Goal: Transaction & Acquisition: Obtain resource

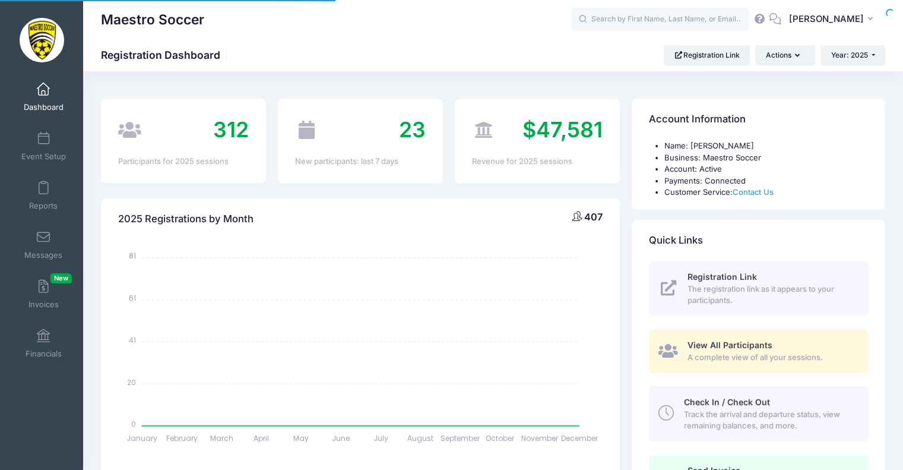
select select
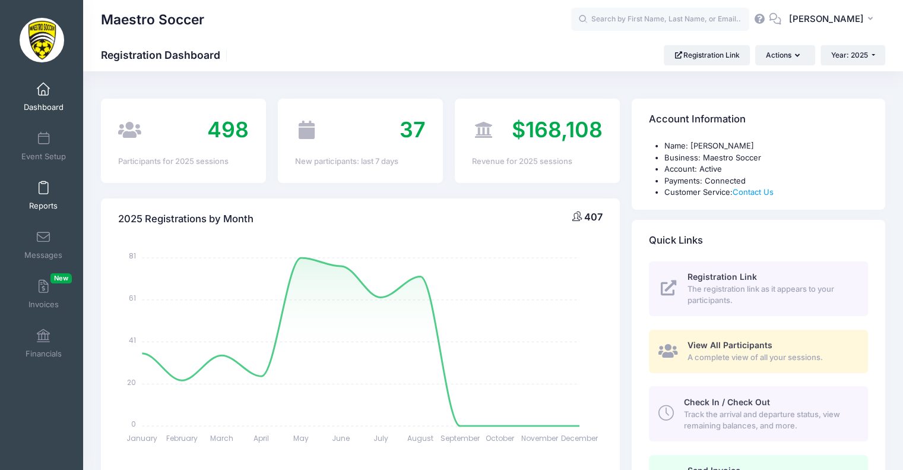
click at [35, 195] on link "Reports" at bounding box center [43, 196] width 56 height 42
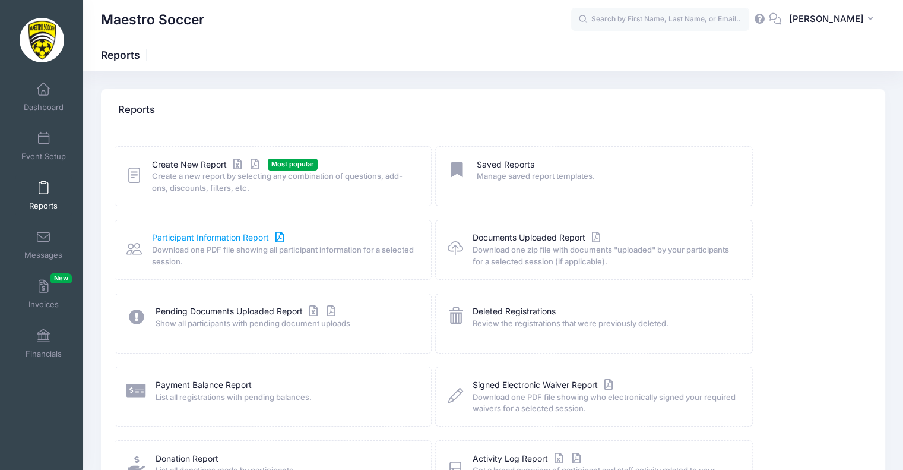
click at [242, 239] on link "Participant Information Report" at bounding box center [219, 238] width 135 height 12
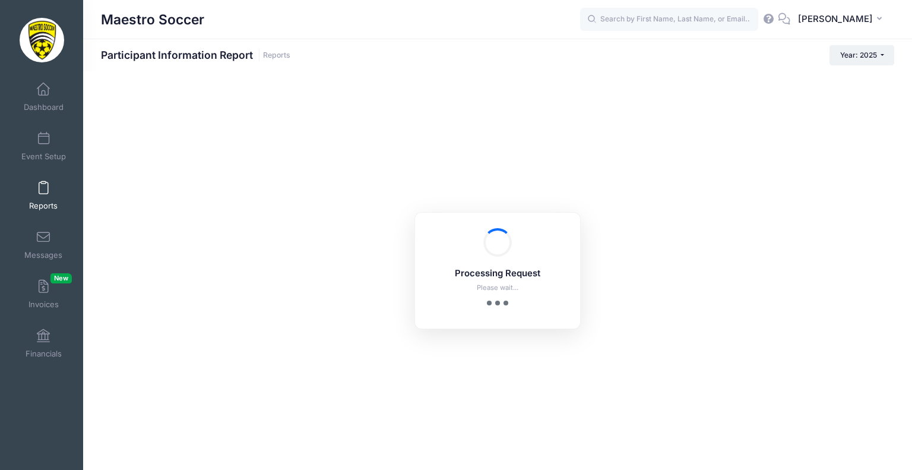
checkbox input "true"
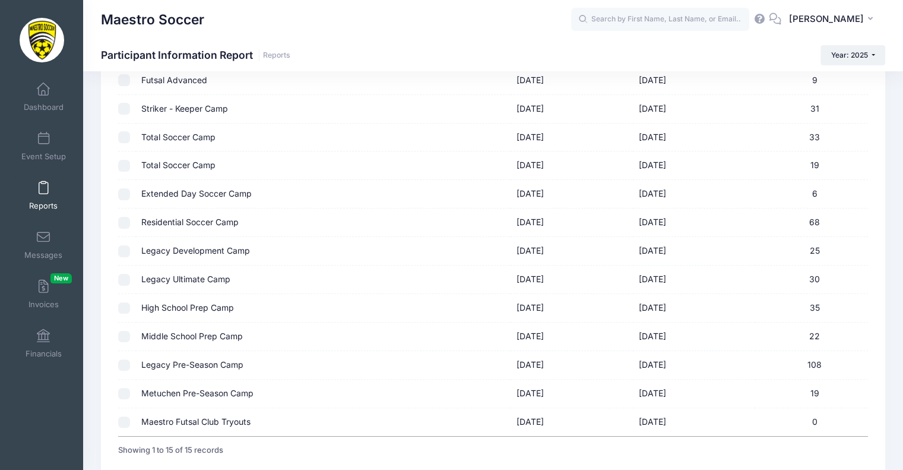
scroll to position [268, 0]
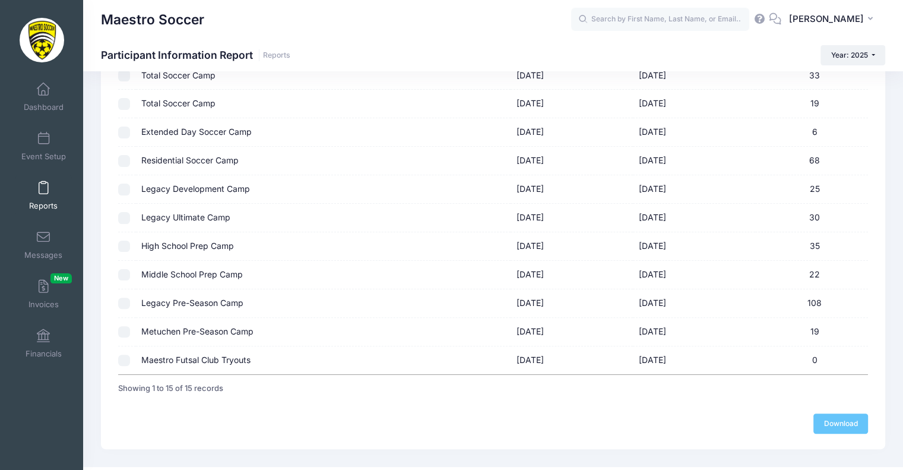
click at [121, 326] on input "checkbox" at bounding box center [124, 332] width 12 height 12
click at [122, 331] on input "checkbox" at bounding box center [124, 332] width 12 height 12
checkbox input "false"
click at [127, 310] on td at bounding box center [126, 303] width 17 height 29
click at [121, 301] on input "checkbox" at bounding box center [124, 303] width 12 height 12
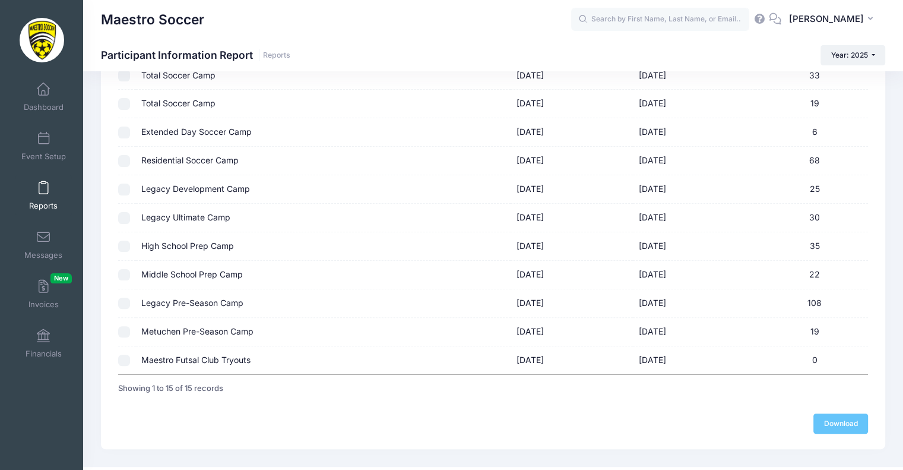
checkbox input "true"
click at [822, 416] on link "Download" at bounding box center [840, 423] width 55 height 20
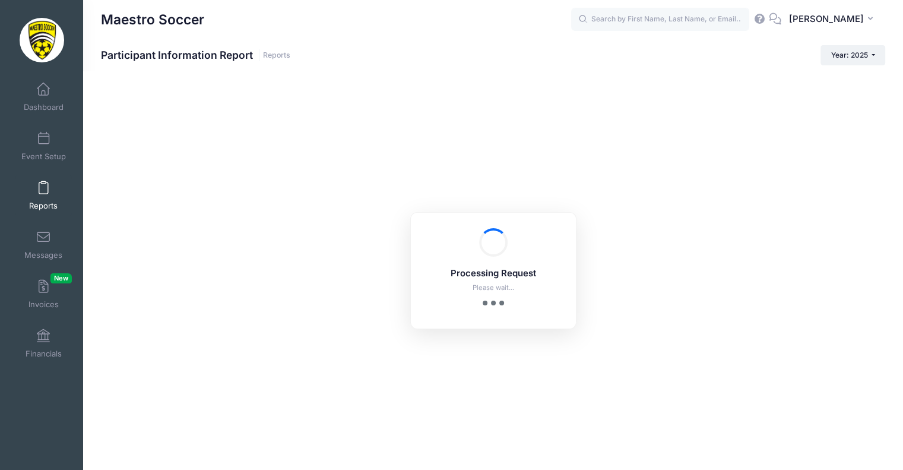
click at [39, 197] on link "Reports" at bounding box center [43, 196] width 56 height 42
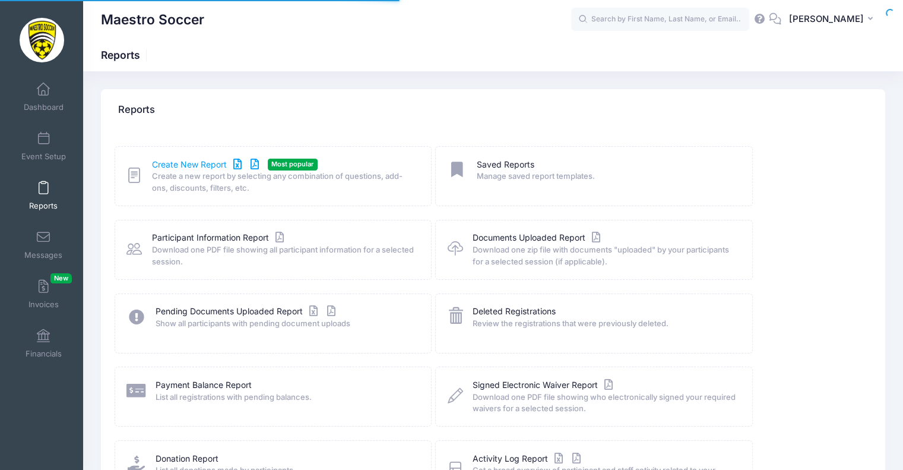
click at [170, 167] on link "Create New Report" at bounding box center [207, 165] width 110 height 12
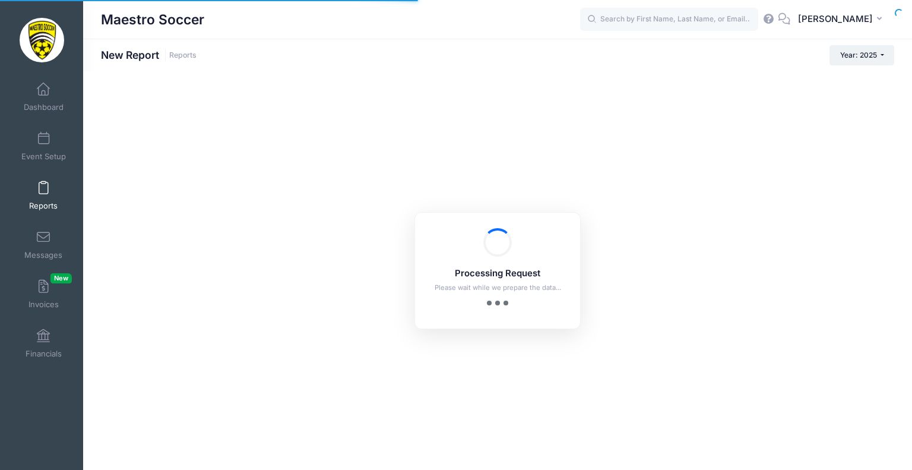
checkbox input "true"
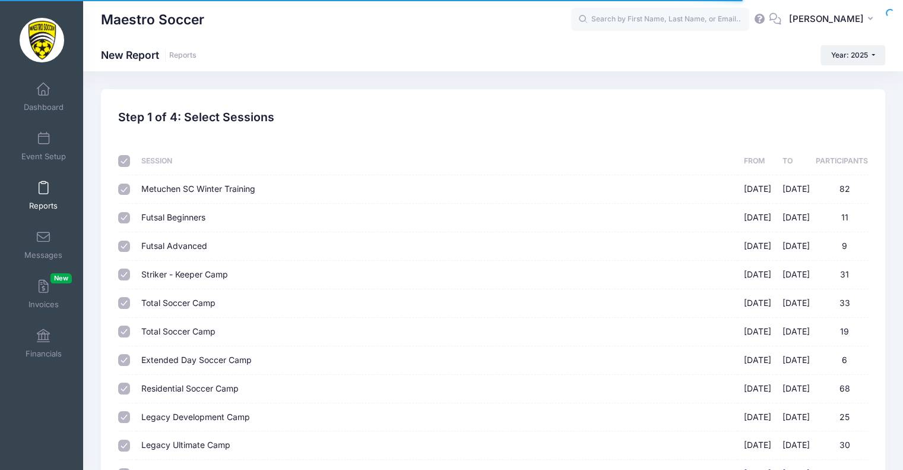
click at [113, 166] on div "Sessions Session From To Participants Metuchen SC Winter Training [DATE] - [DAT…" at bounding box center [493, 378] width 761 height 501
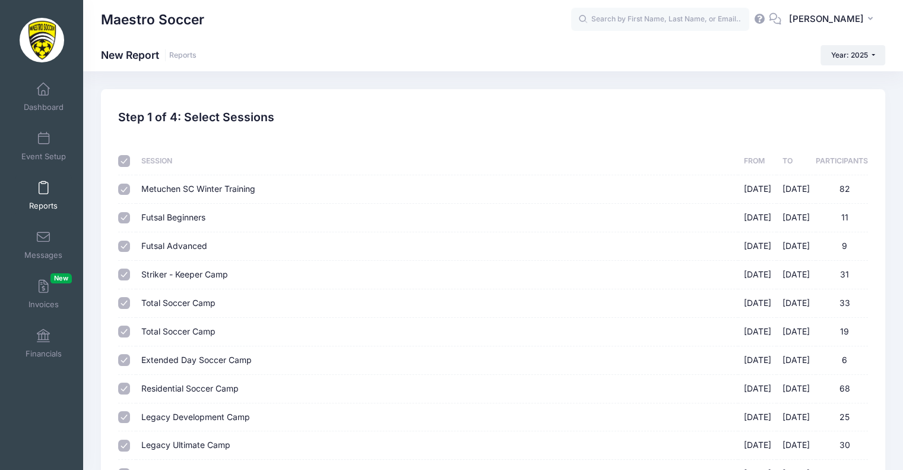
click at [121, 163] on input "checkbox" at bounding box center [124, 161] width 12 height 12
checkbox input "false"
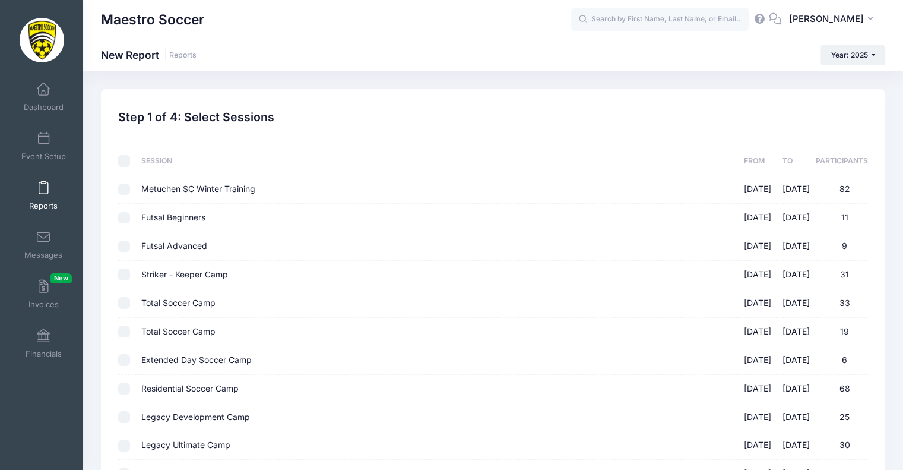
checkbox input "false"
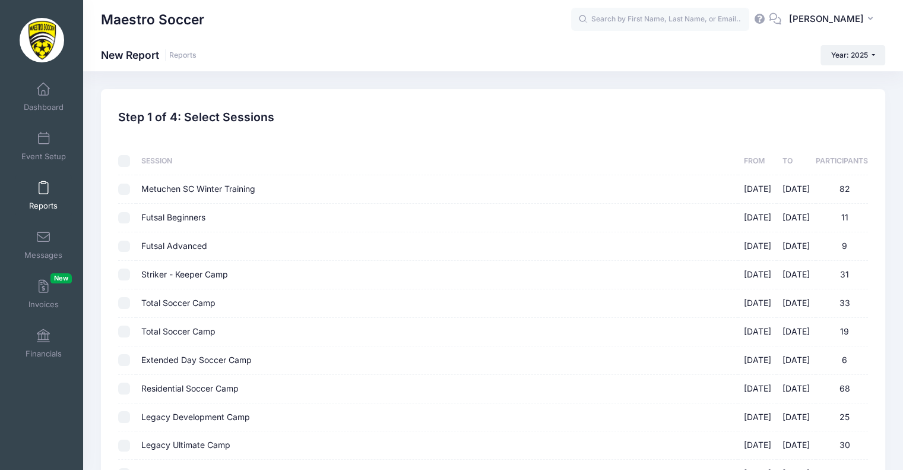
checkbox input "false"
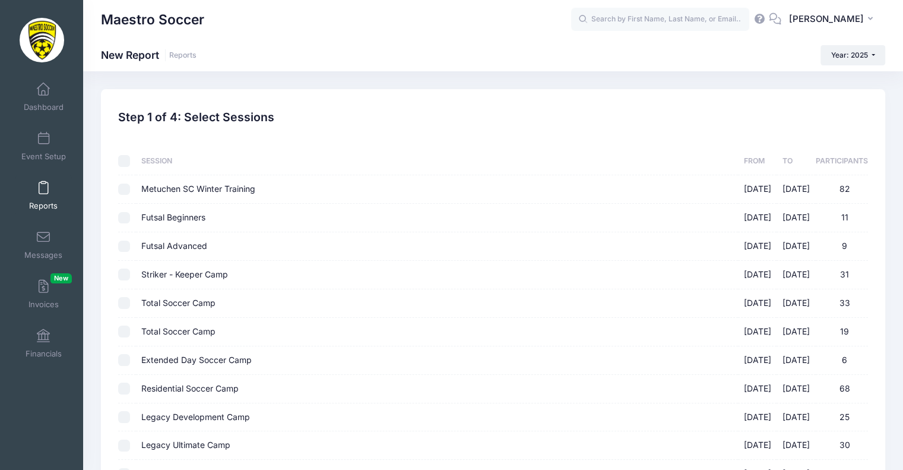
checkbox input "false"
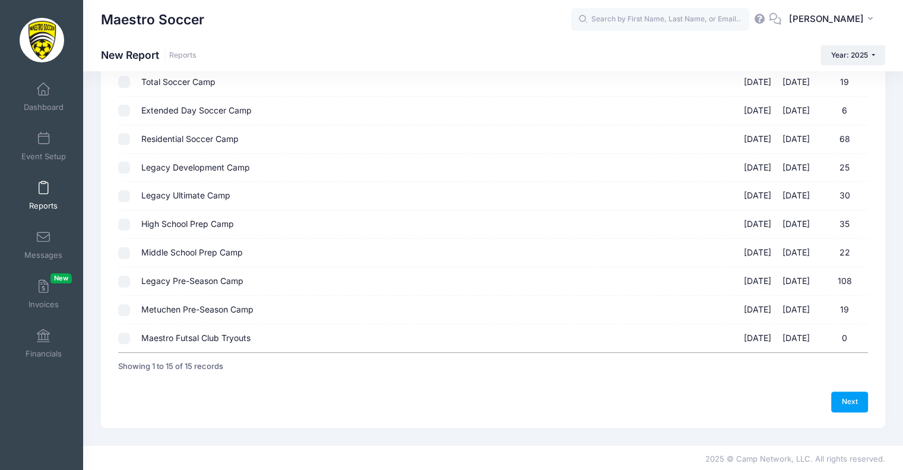
click at [118, 283] on div at bounding box center [124, 282] width 12 height 12
click at [122, 280] on input "Legacy Pre-Season Camp [DATE] - [DATE] 108" at bounding box center [124, 282] width 12 height 12
checkbox input "true"
click at [854, 407] on link "Next" at bounding box center [849, 401] width 37 height 20
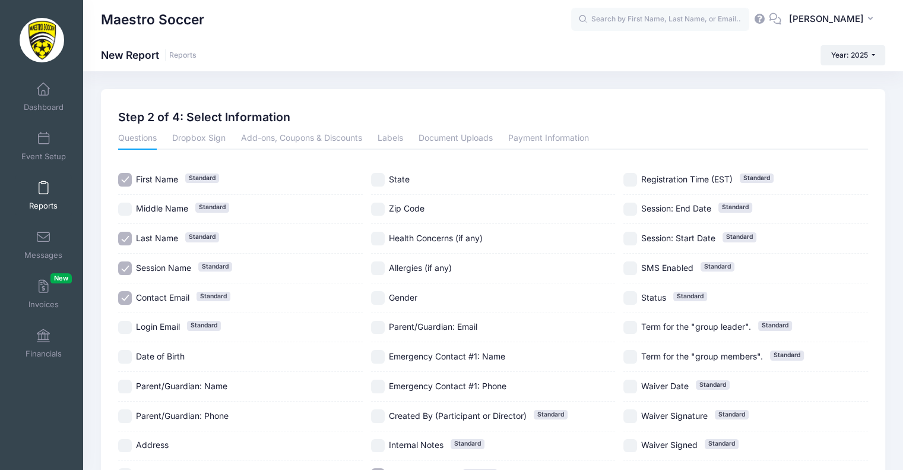
scroll to position [110, 0]
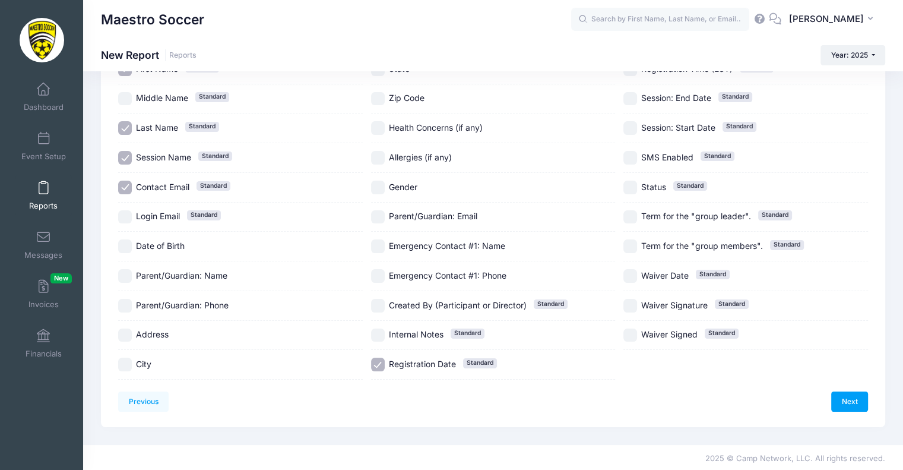
click at [118, 247] on input "Date of Birth" at bounding box center [125, 246] width 14 height 14
checkbox input "true"
click at [376, 187] on input "Gender" at bounding box center [378, 188] width 14 height 14
checkbox input "true"
click at [126, 188] on input "Contact Email Standard" at bounding box center [125, 188] width 14 height 14
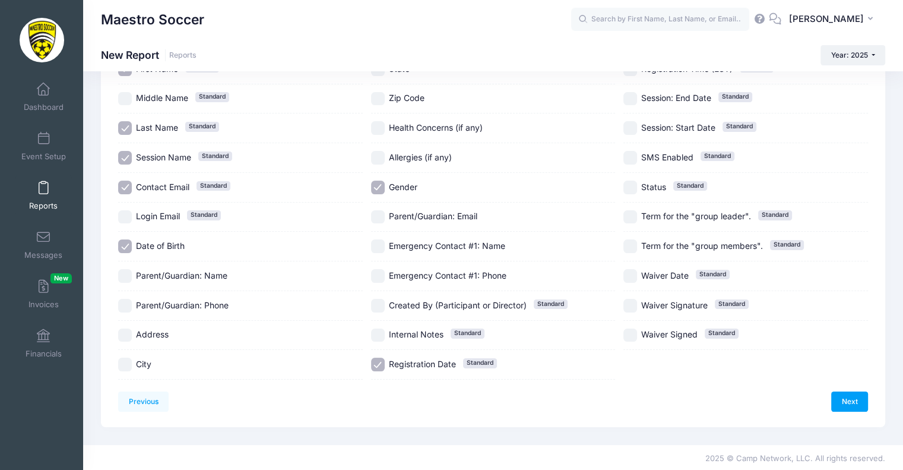
checkbox input "false"
click at [844, 398] on link "Next" at bounding box center [849, 401] width 37 height 20
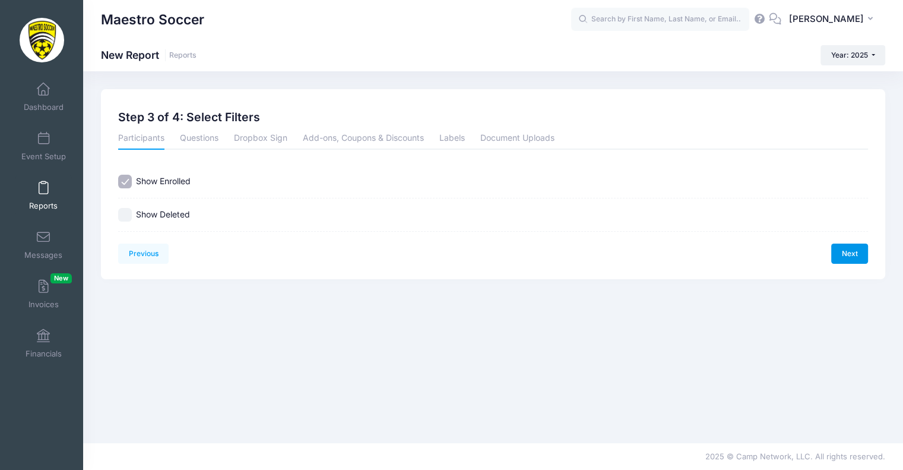
scroll to position [0, 0]
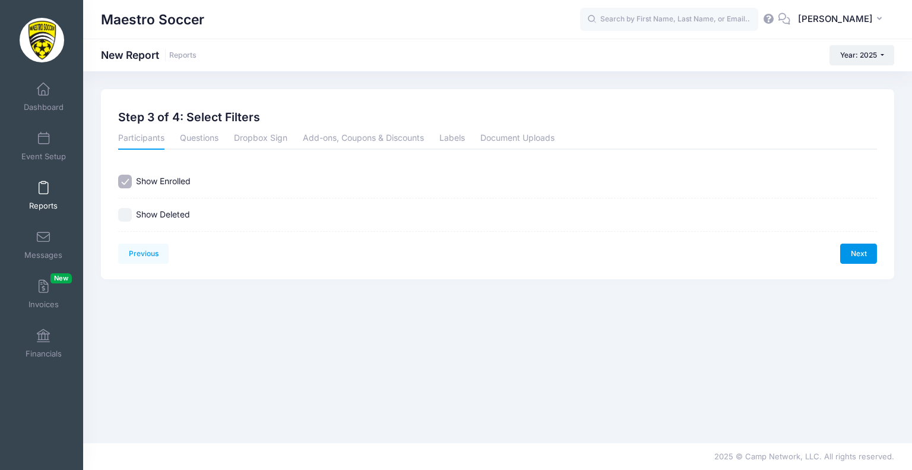
click at [855, 254] on link "Next" at bounding box center [858, 253] width 37 height 20
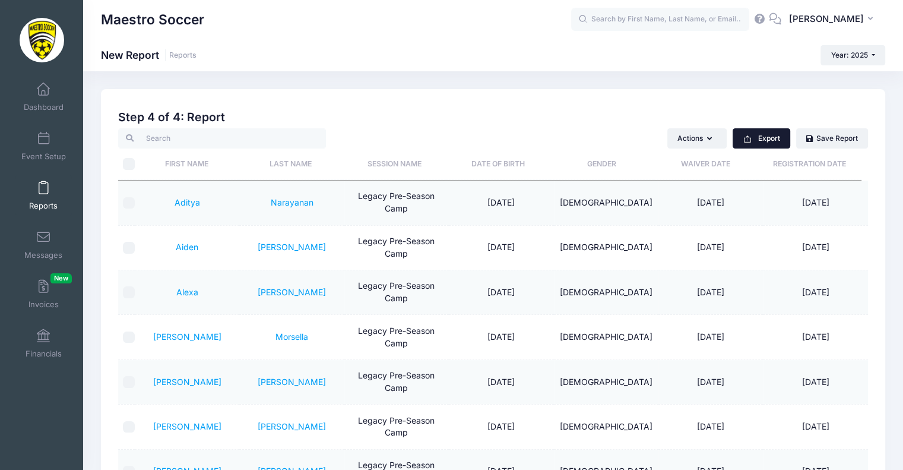
click at [762, 136] on button "Export" at bounding box center [762, 138] width 58 height 20
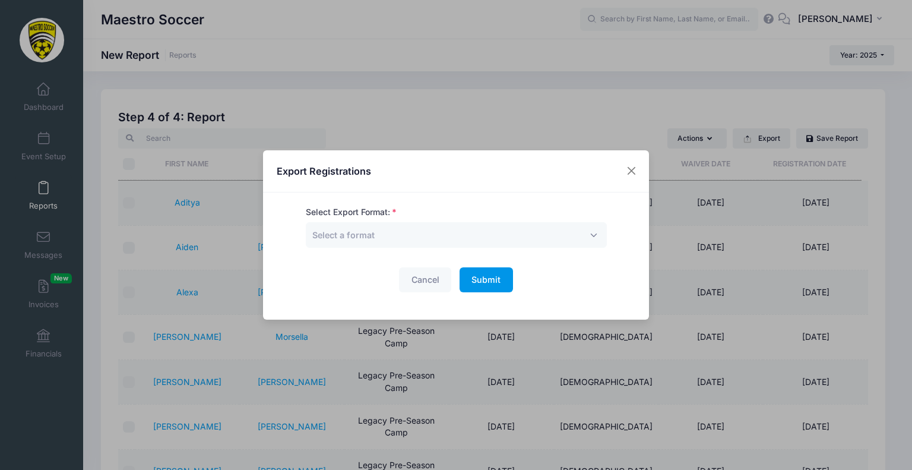
click at [496, 281] on span "Submit" at bounding box center [485, 279] width 29 height 10
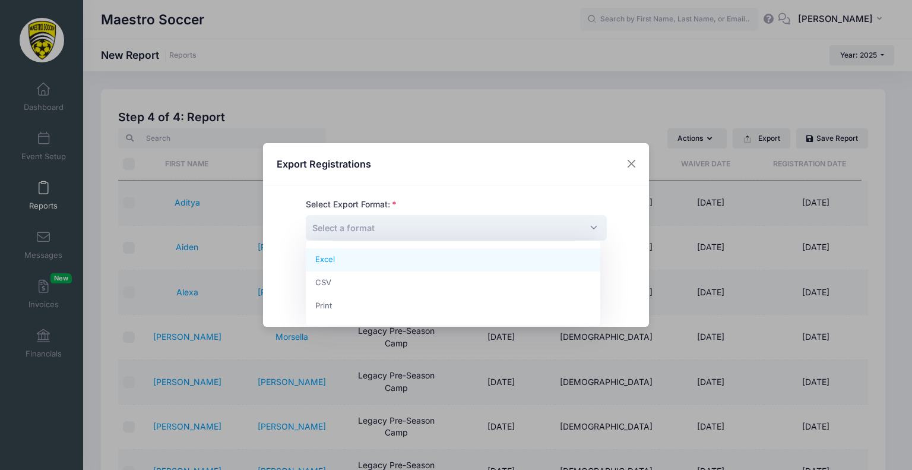
click at [423, 232] on span "Select a format" at bounding box center [456, 228] width 301 height 26
select select "excel"
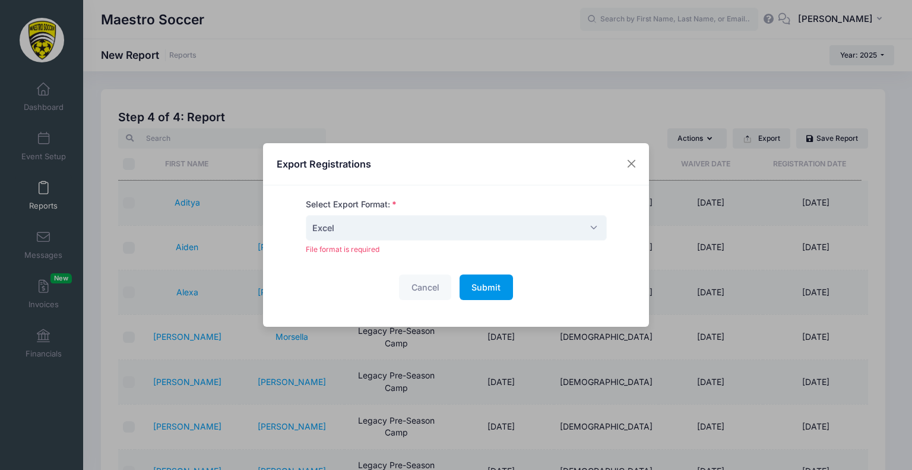
click at [463, 287] on button "Submit Please wait..." at bounding box center [486, 287] width 53 height 26
